Goal: Find specific page/section: Find specific page/section

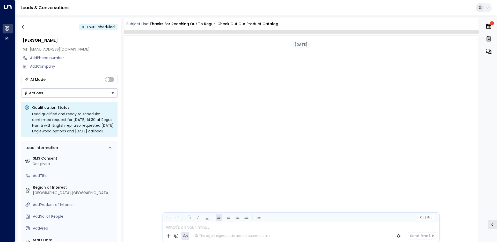
scroll to position [414, 0]
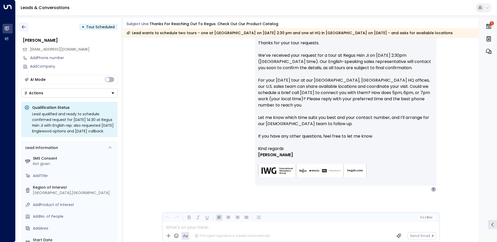
click at [26, 26] on button "button" at bounding box center [23, 26] width 9 height 9
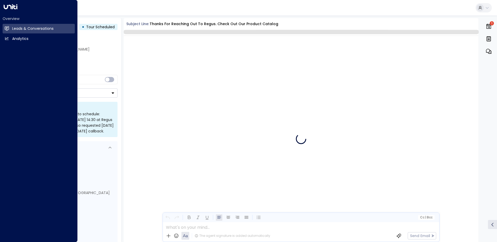
scroll to position [414, 0]
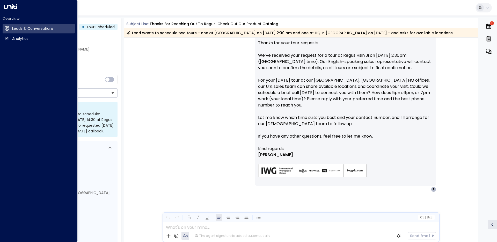
click at [14, 21] on h2 "Overview" at bounding box center [39, 18] width 72 height 5
click at [12, 18] on h2 "Overview" at bounding box center [39, 18] width 72 height 5
click at [16, 26] on h2 "Leads & Conversations" at bounding box center [32, 28] width 41 height 5
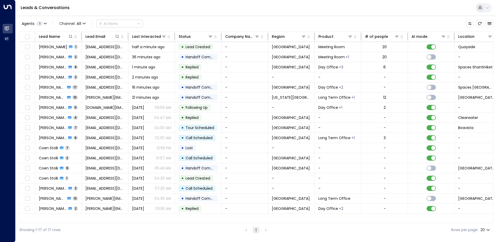
click at [265, 18] on div "Agents 1 Channel: All Actions" at bounding box center [256, 23] width 474 height 11
